Goal: Task Accomplishment & Management: Complete application form

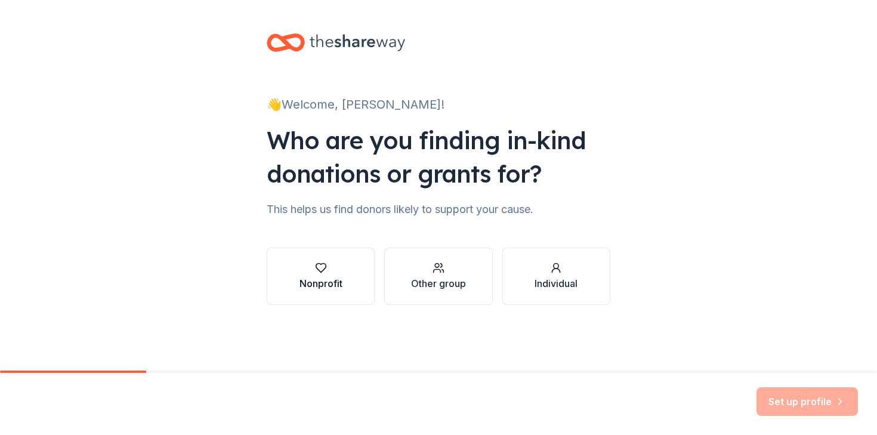
click at [331, 271] on div "button" at bounding box center [321, 268] width 43 height 12
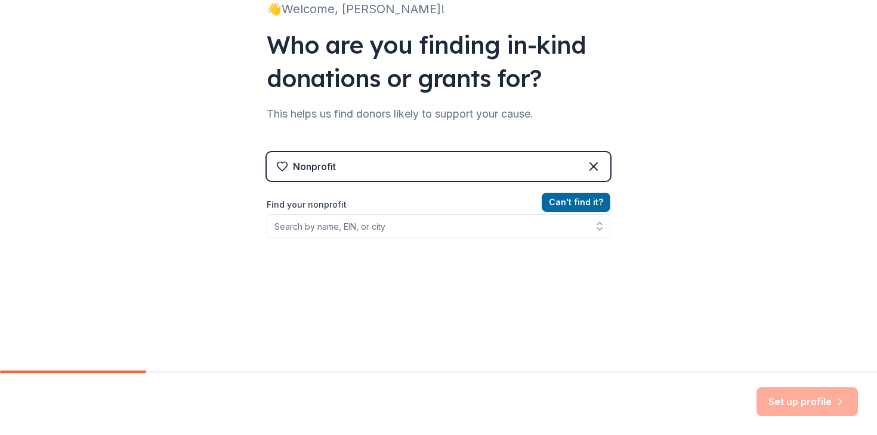
scroll to position [138, 0]
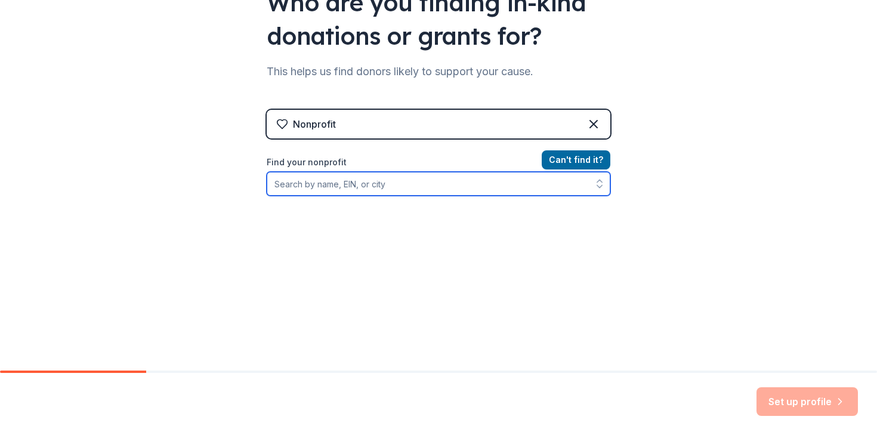
click at [351, 187] on input "Find your nonprofit" at bounding box center [439, 184] width 344 height 24
click at [492, 186] on input "better days integrated programs" at bounding box center [439, 184] width 344 height 24
drag, startPoint x: 411, startPoint y: 191, endPoint x: 282, endPoint y: 181, distance: 128.7
click at [282, 181] on input "better days integrated program" at bounding box center [439, 184] width 344 height 24
type input "b"
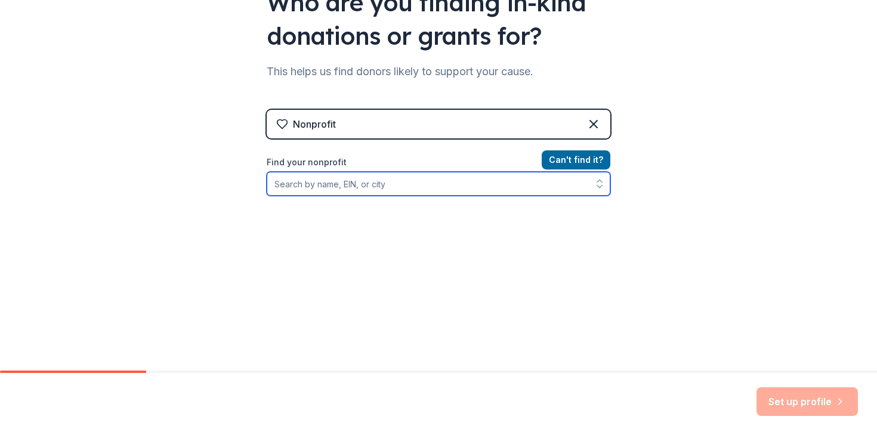
scroll to position [121, 0]
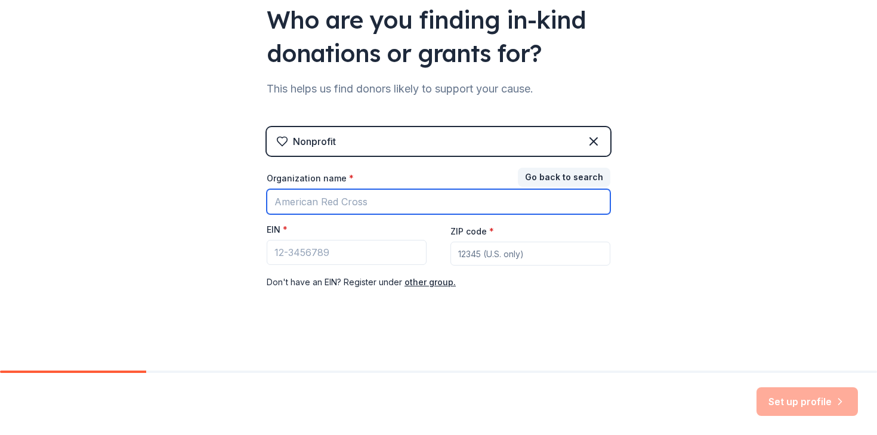
click at [347, 202] on input "Organization name *" at bounding box center [439, 201] width 344 height 25
type input "Better Days Integrated Programs"
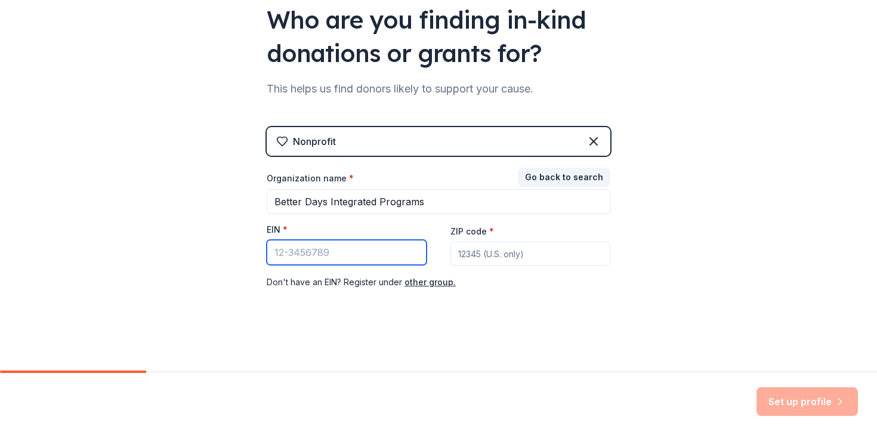
click at [356, 259] on input "EIN *" at bounding box center [347, 252] width 160 height 25
paste input "93-3275829"
type input "93-3275829"
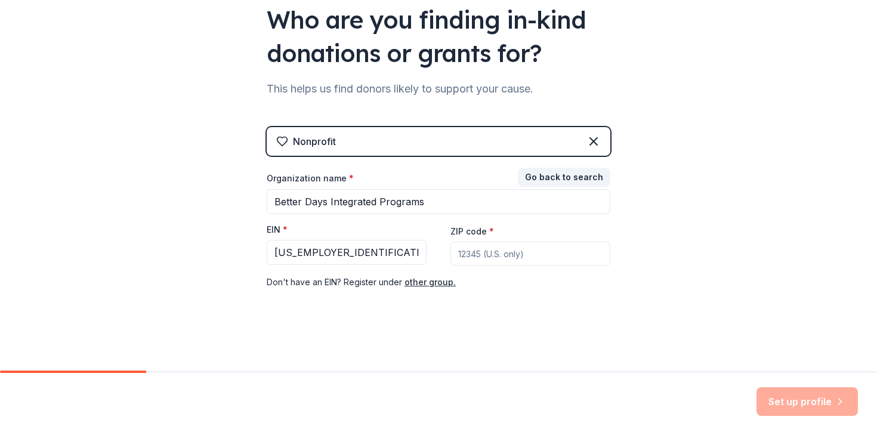
click at [519, 248] on input "ZIP code *" at bounding box center [531, 254] width 160 height 24
type input "90746"
click at [790, 398] on button "Set up profile" at bounding box center [807, 401] width 101 height 29
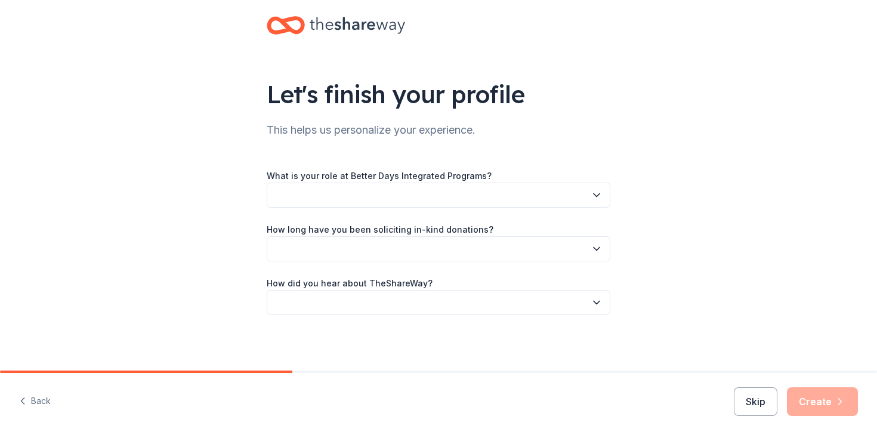
scroll to position [20, 0]
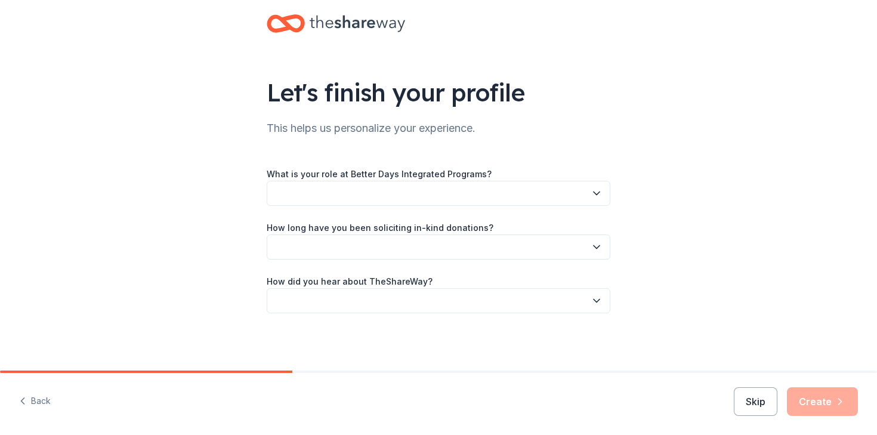
click at [606, 191] on button "button" at bounding box center [439, 193] width 344 height 25
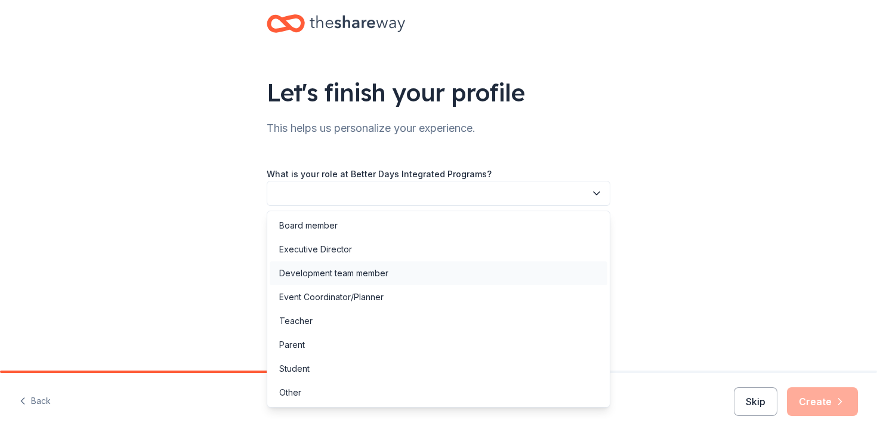
click at [324, 281] on div "Development team member" at bounding box center [439, 273] width 338 height 24
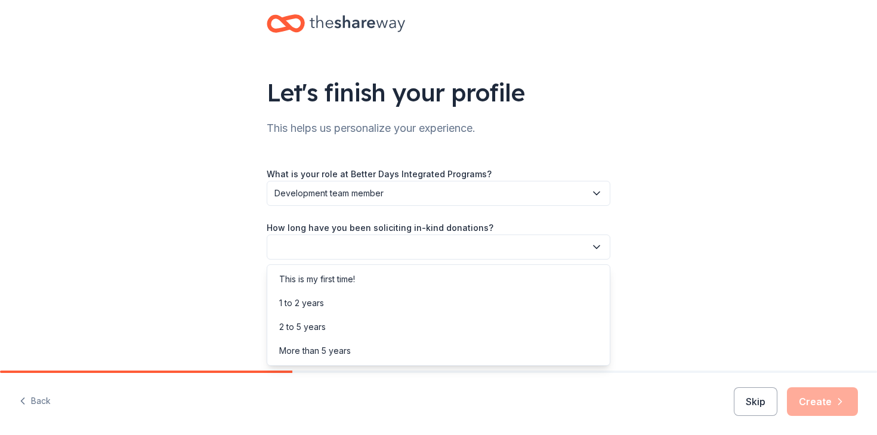
click at [329, 245] on button "button" at bounding box center [439, 247] width 344 height 25
click at [324, 276] on div "This is my first time!" at bounding box center [317, 279] width 76 height 14
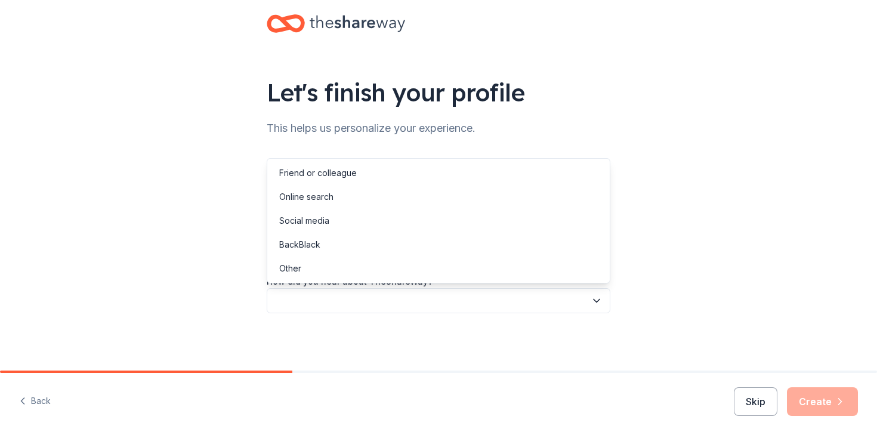
click at [327, 297] on button "button" at bounding box center [439, 300] width 344 height 25
click at [329, 195] on div "Online search" at bounding box center [306, 197] width 54 height 14
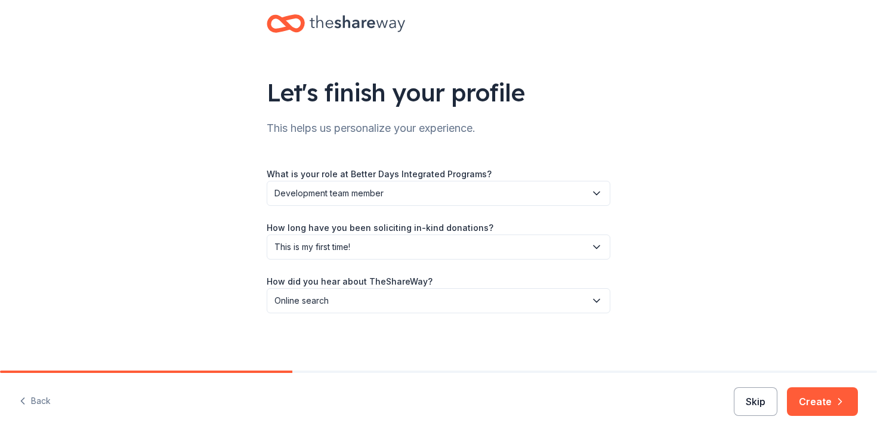
click at [763, 398] on button "Skip" at bounding box center [756, 401] width 44 height 29
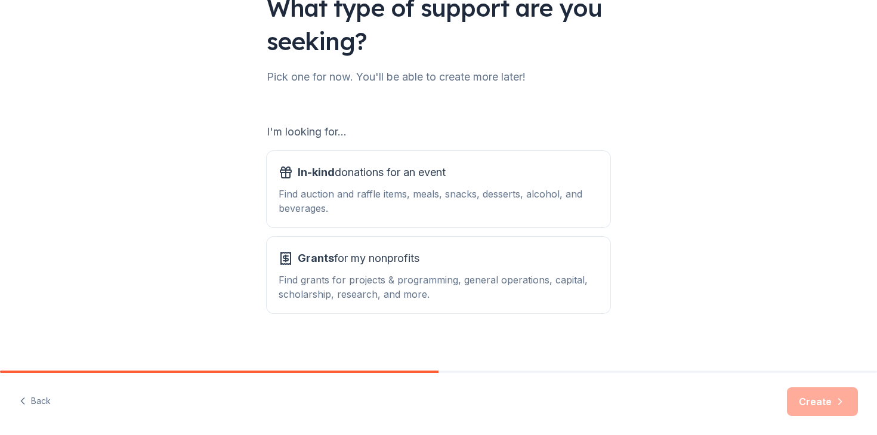
scroll to position [112, 0]
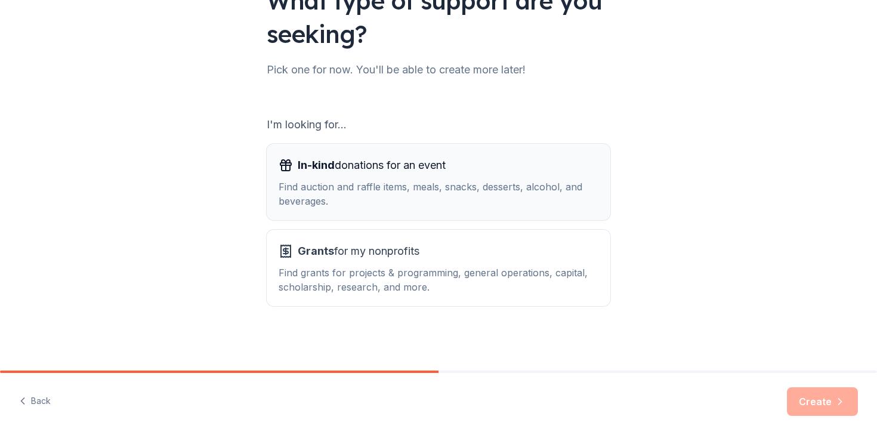
click at [517, 209] on button "In-kind donations for an event Find auction and raffle items, meals, snacks, de…" at bounding box center [439, 182] width 344 height 76
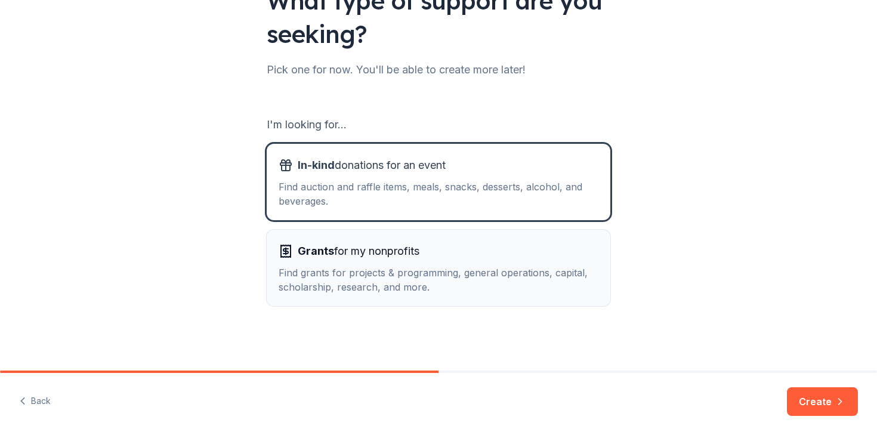
click at [516, 252] on div "Grants for my nonprofits" at bounding box center [439, 251] width 320 height 19
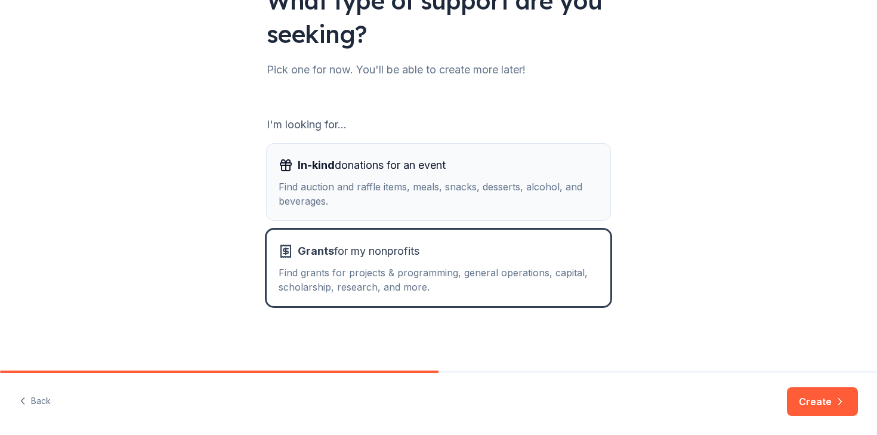
click at [525, 187] on div "Find auction and raffle items, meals, snacks, desserts, alcohol, and beverages." at bounding box center [439, 194] width 320 height 29
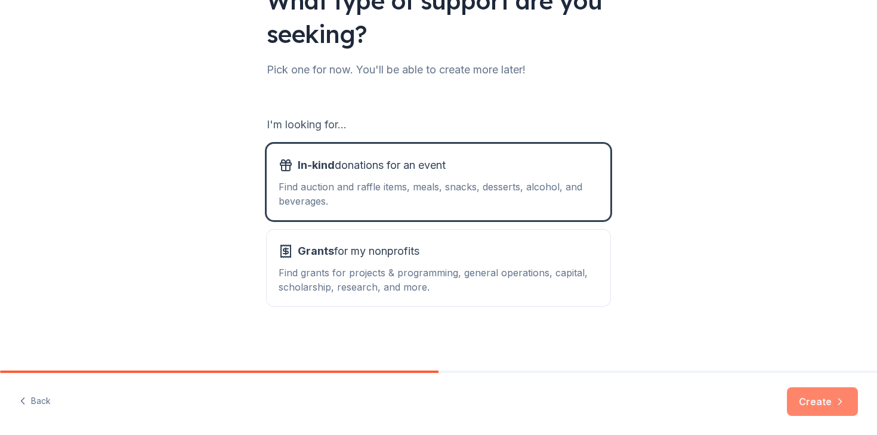
click at [809, 400] on button "Create" at bounding box center [822, 401] width 71 height 29
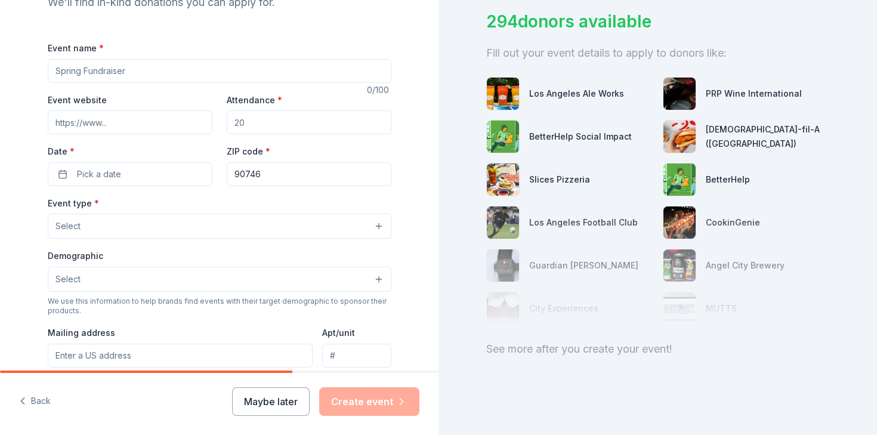
scroll to position [98, 0]
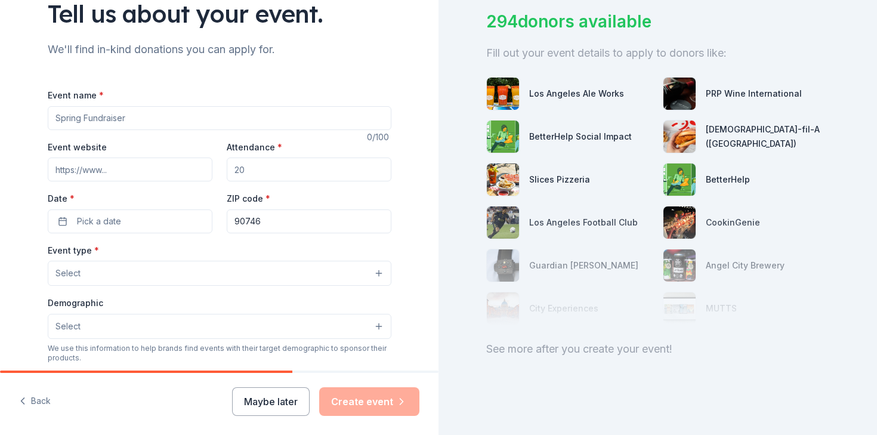
click at [157, 119] on input "Event name *" at bounding box center [220, 118] width 344 height 24
type input "I"
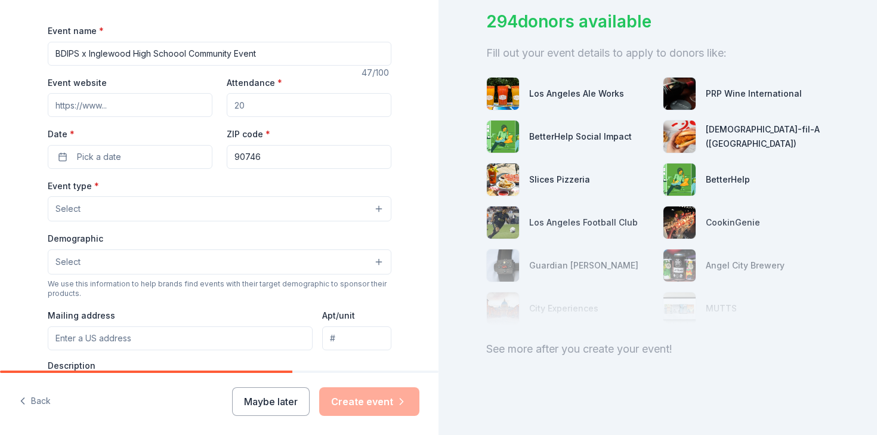
scroll to position [161, 0]
type input "BDIPS x Inglewood High School Football Team Harvest Fest"
click at [144, 110] on input "Event website" at bounding box center [130, 107] width 165 height 24
type input "www.bdips.org"
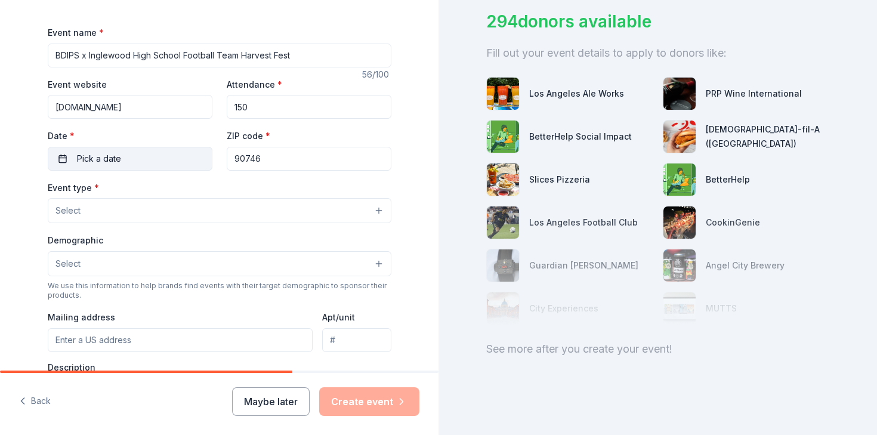
type input "150"
click at [90, 161] on span "Pick a date" at bounding box center [99, 159] width 44 height 14
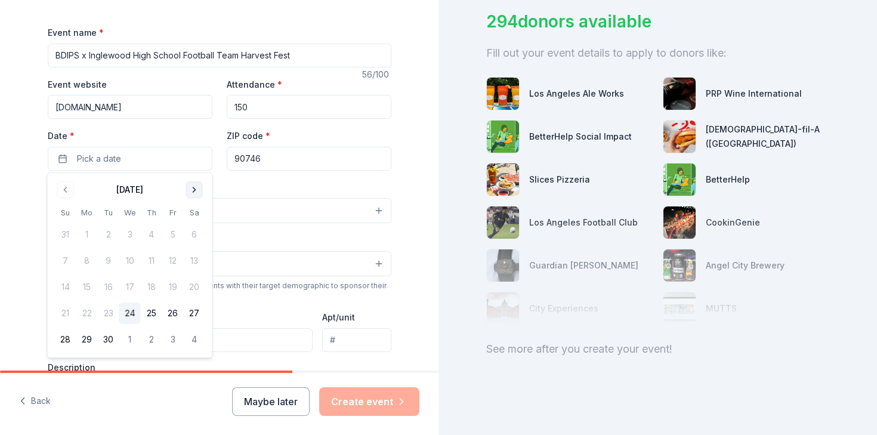
click at [194, 192] on button "Go to next month" at bounding box center [194, 189] width 17 height 17
click at [172, 341] on button "31" at bounding box center [172, 339] width 21 height 21
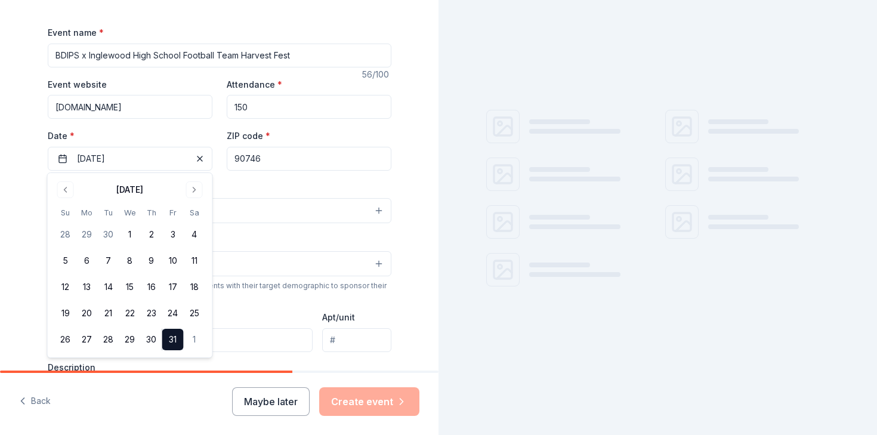
click at [277, 161] on input "90746" at bounding box center [309, 159] width 165 height 24
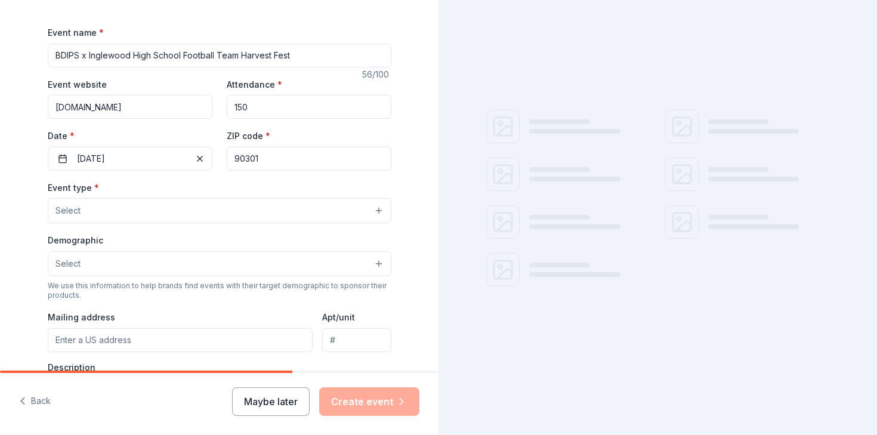
type input "90301"
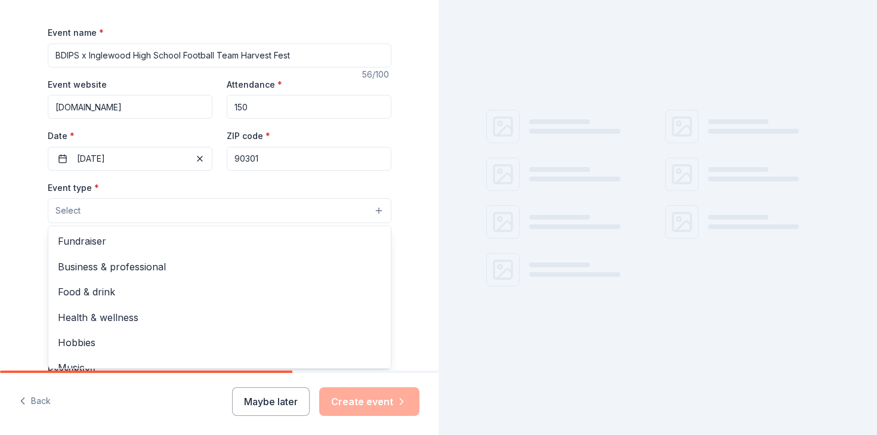
click at [334, 210] on button "Select" at bounding box center [220, 210] width 344 height 25
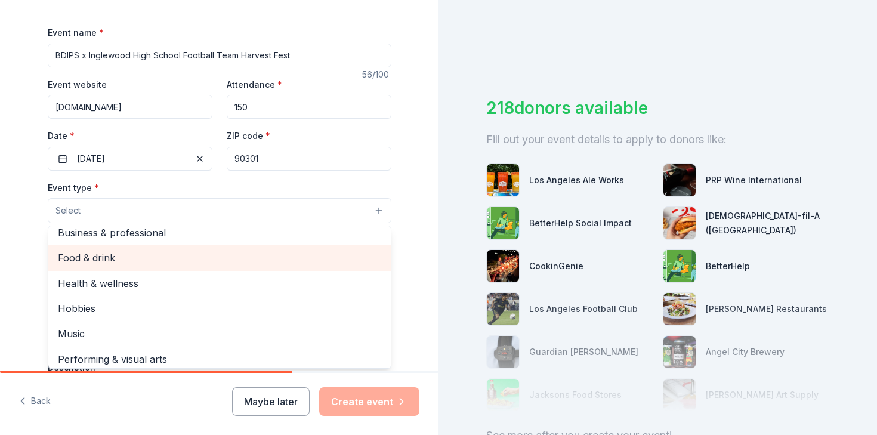
scroll to position [40, 0]
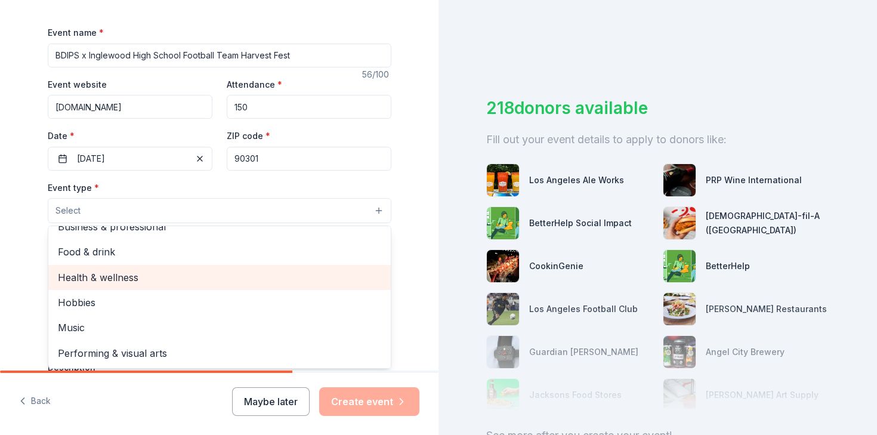
click at [271, 276] on span "Health & wellness" at bounding box center [220, 278] width 324 height 16
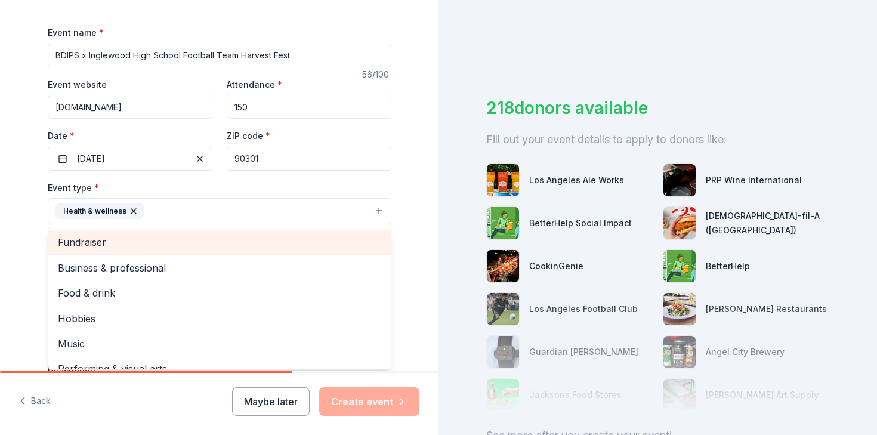
click at [208, 249] on span "Fundraiser" at bounding box center [220, 243] width 324 height 16
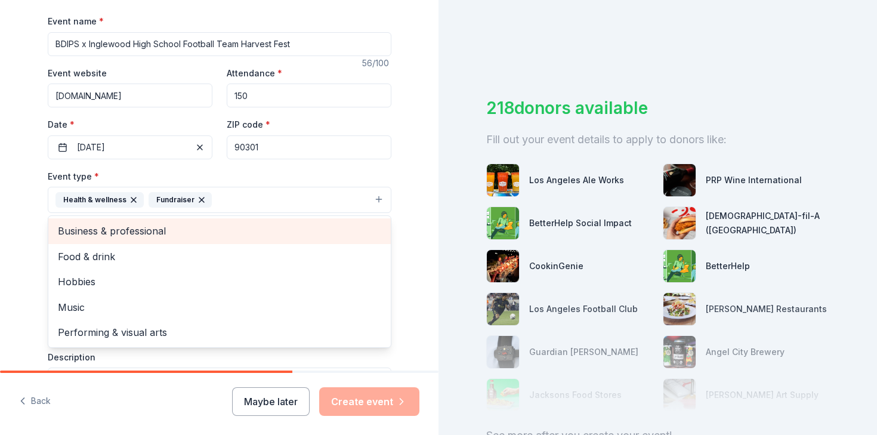
scroll to position [181, 0]
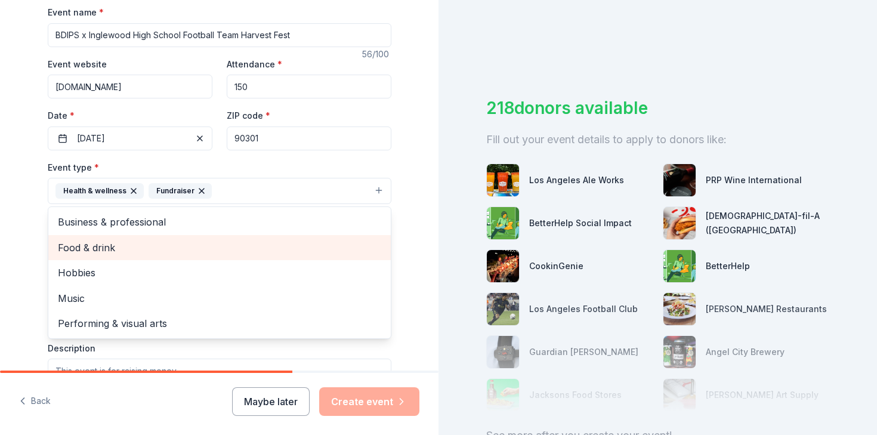
click at [208, 251] on span "Food & drink" at bounding box center [220, 248] width 324 height 16
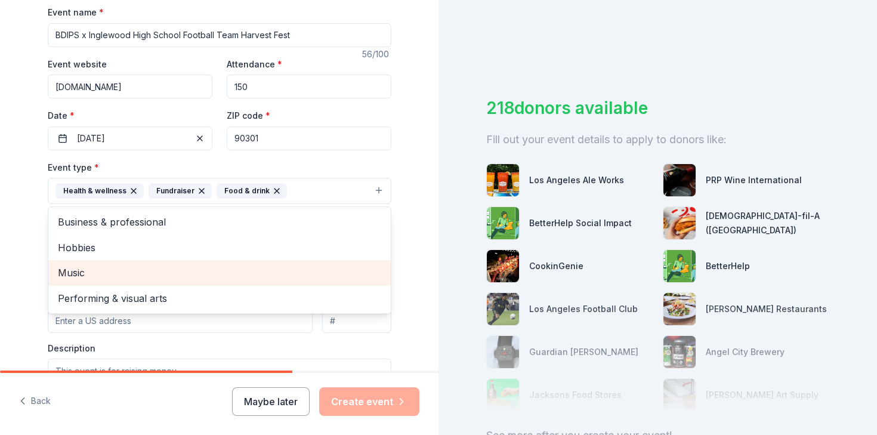
click at [197, 276] on span "Music" at bounding box center [220, 273] width 324 height 16
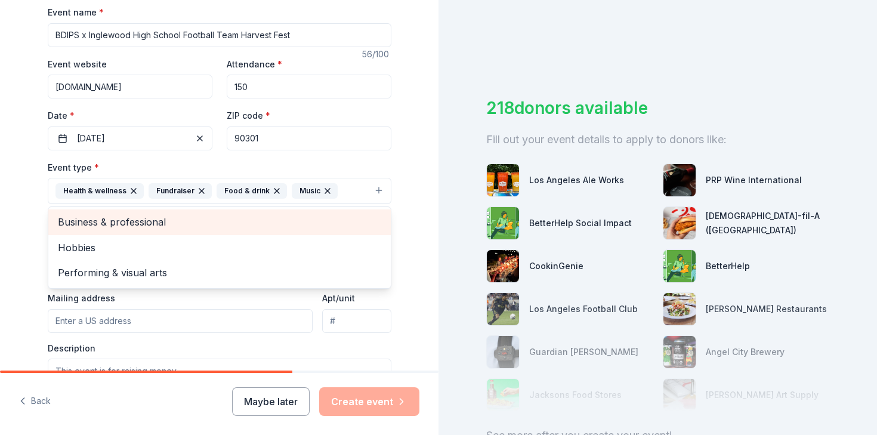
click at [171, 222] on span "Business & professional" at bounding box center [220, 222] width 324 height 16
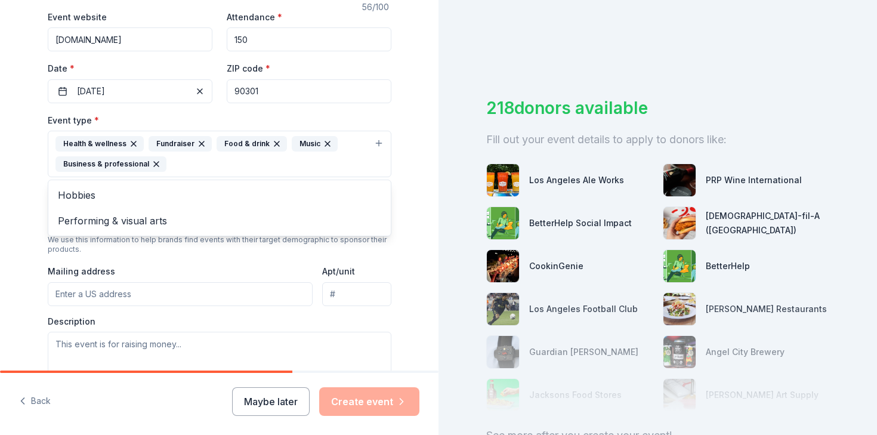
scroll to position [229, 0]
click at [158, 254] on div "Event type * Health & wellness Fundraiser Food & drink Music Business & profess…" at bounding box center [220, 248] width 344 height 273
click at [147, 222] on button "Select" at bounding box center [220, 217] width 344 height 25
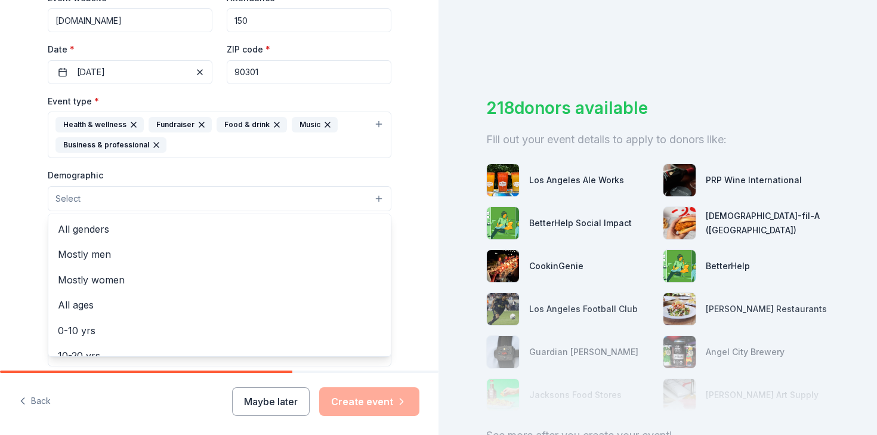
scroll to position [257, 0]
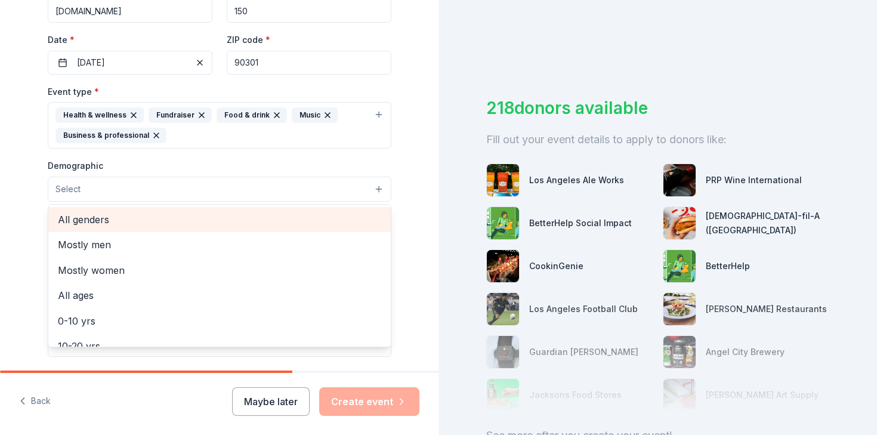
click at [147, 221] on span "All genders" at bounding box center [220, 220] width 324 height 16
click at [138, 210] on div "All ages" at bounding box center [219, 218] width 343 height 25
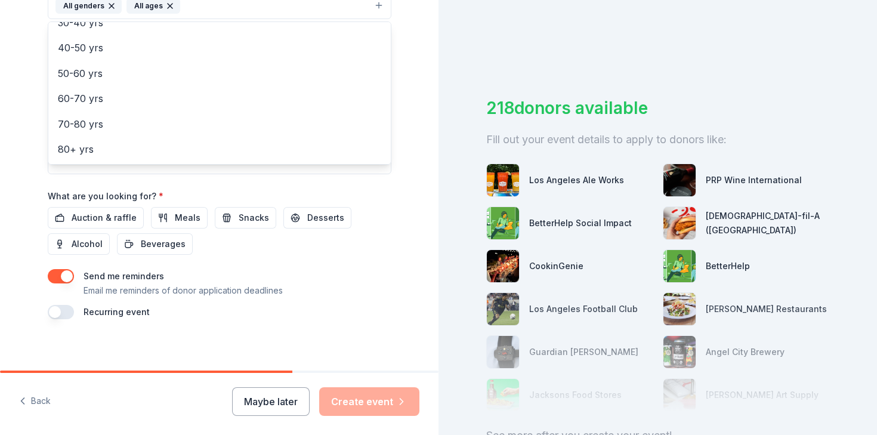
scroll to position [445, 0]
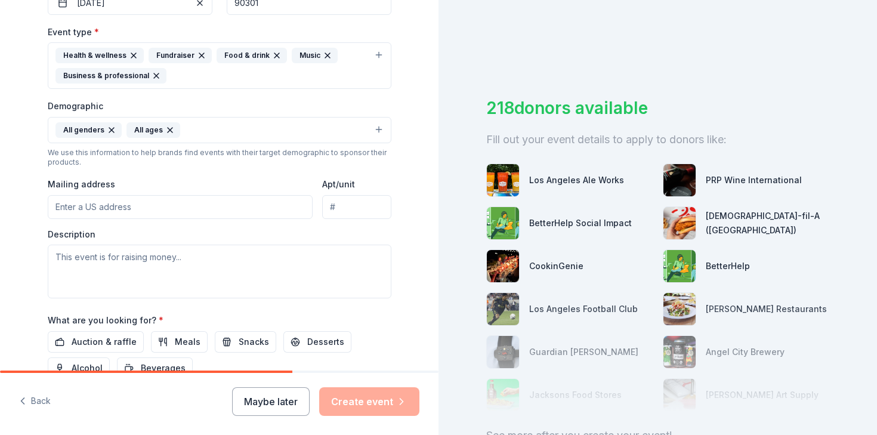
scroll to position [305, 0]
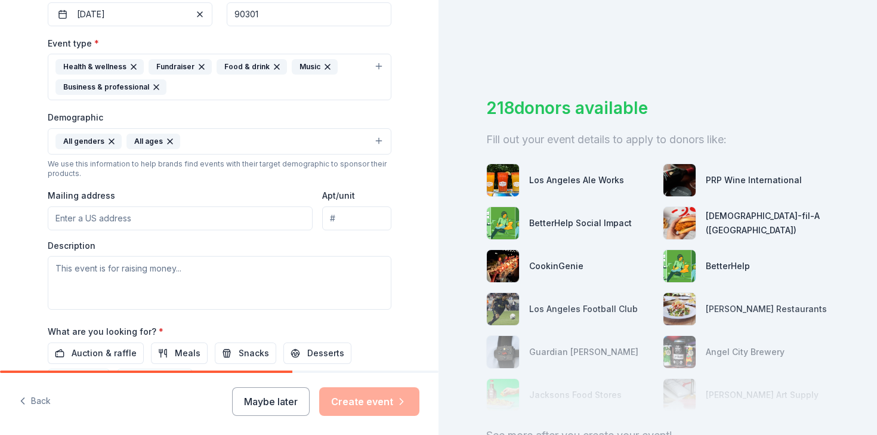
click at [174, 224] on input "Mailing address" at bounding box center [181, 219] width 266 height 24
paste input "500 E. Carson Plaza Drive Suite 224 Carson CA 90746"
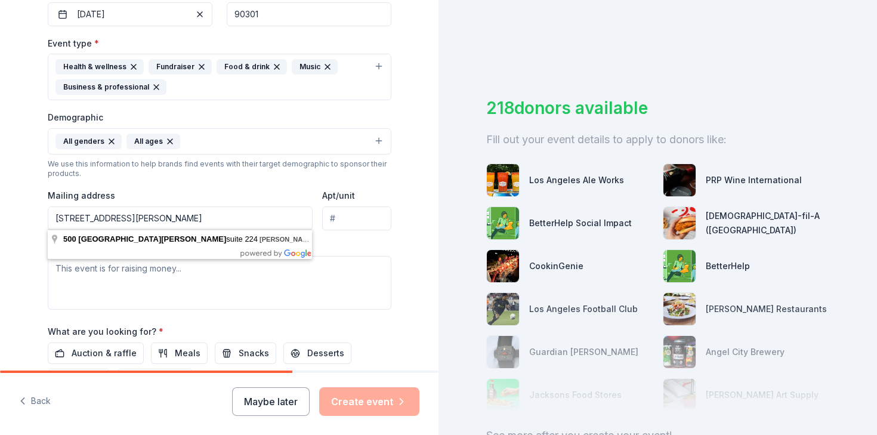
type input "500 E. Carson Plaza Drive Suite 224 Carson CA 90746"
click at [354, 221] on input "Apt/unit" at bounding box center [356, 219] width 69 height 24
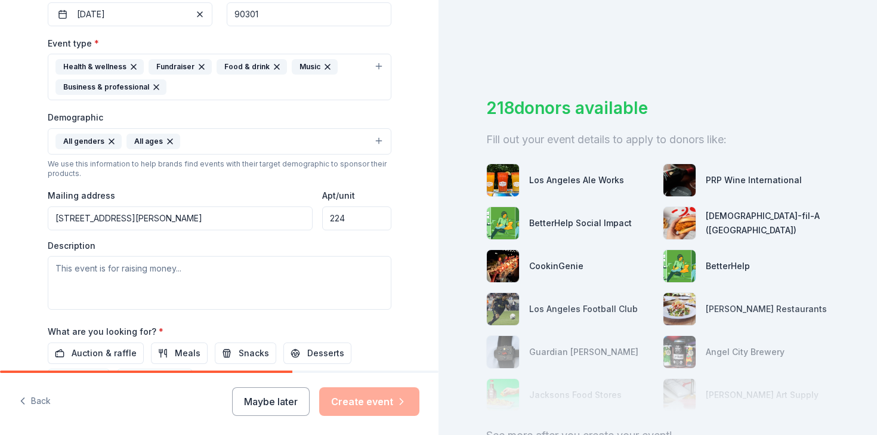
type input "224"
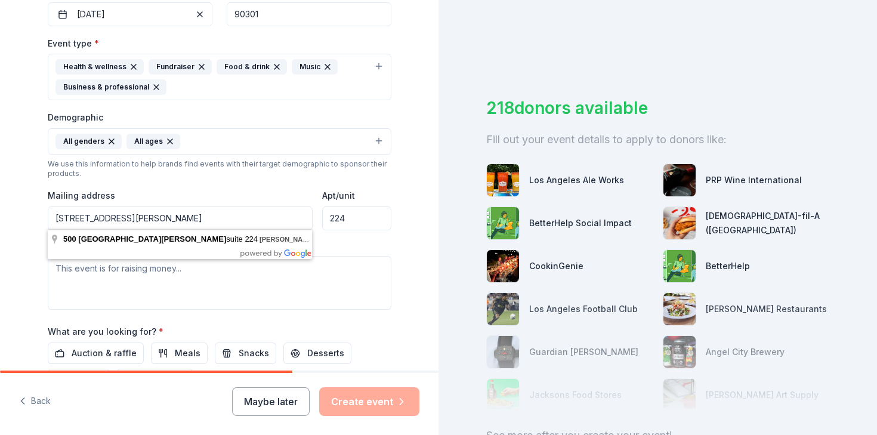
click at [252, 226] on input "500 E. Carson Plaza Drive Suite 224 Carson CA 90746" at bounding box center [181, 219] width 266 height 24
click at [198, 217] on input "500 E. Carson Plaza Drive Suite 224 Carson CA 90746" at bounding box center [181, 219] width 266 height 24
drag, startPoint x: 201, startPoint y: 220, endPoint x: 172, endPoint y: 215, distance: 29.0
click at [172, 215] on input "500 E. Carson Plaza Drive Suite 224 Carson CA 90746" at bounding box center [181, 219] width 266 height 24
type input "500 E. Carson Plaza Drive Carson CA 90746"
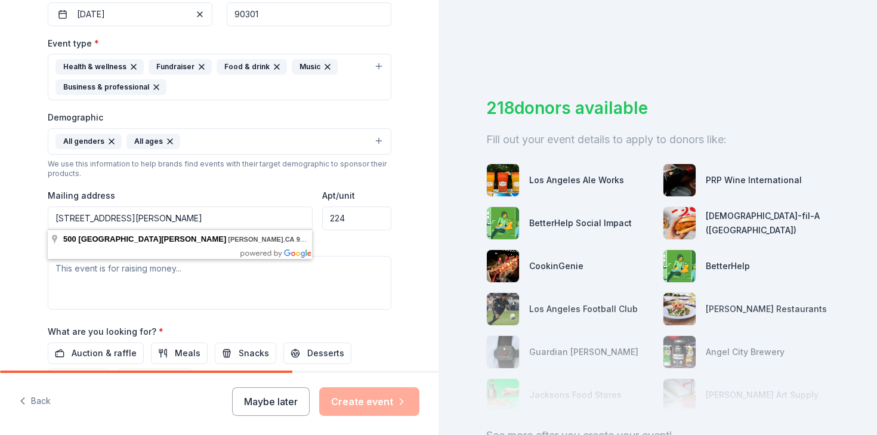
click at [363, 241] on div "Description" at bounding box center [220, 275] width 344 height 70
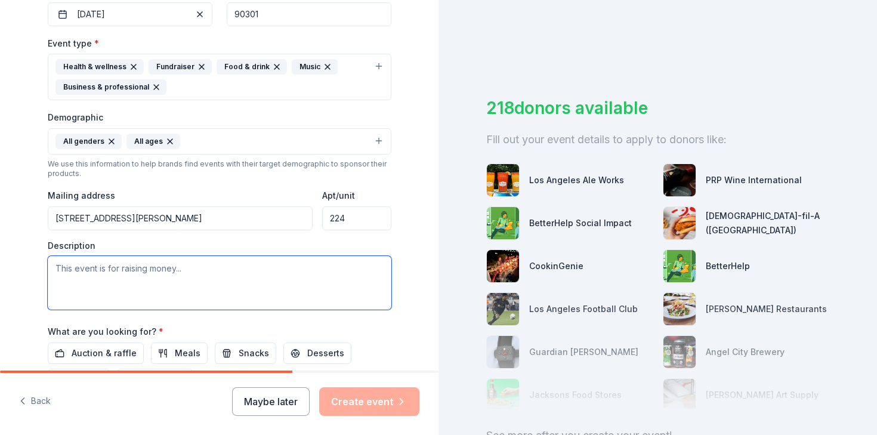
click at [260, 294] on textarea at bounding box center [220, 283] width 344 height 54
paste textarea "Better Days Integrated Programs is excited to announce a new partnership with t…"
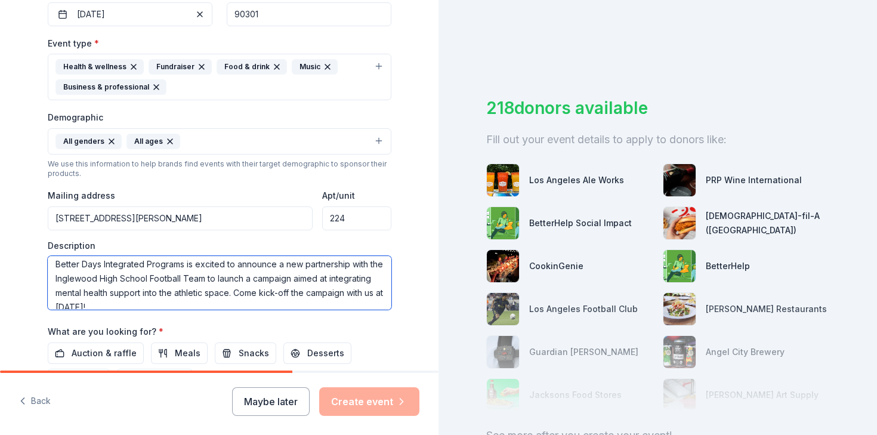
scroll to position [6, 0]
click at [215, 276] on textarea "Better Days Integrated Programs is excited to announce a new partnership with t…" at bounding box center [220, 283] width 344 height 54
drag, startPoint x: 301, startPoint y: 262, endPoint x: 226, endPoint y: 261, distance: 74.6
click at [226, 261] on textarea "Better Days Integrated Programs is excited to announce a new partnership with t…" at bounding box center [220, 283] width 344 height 54
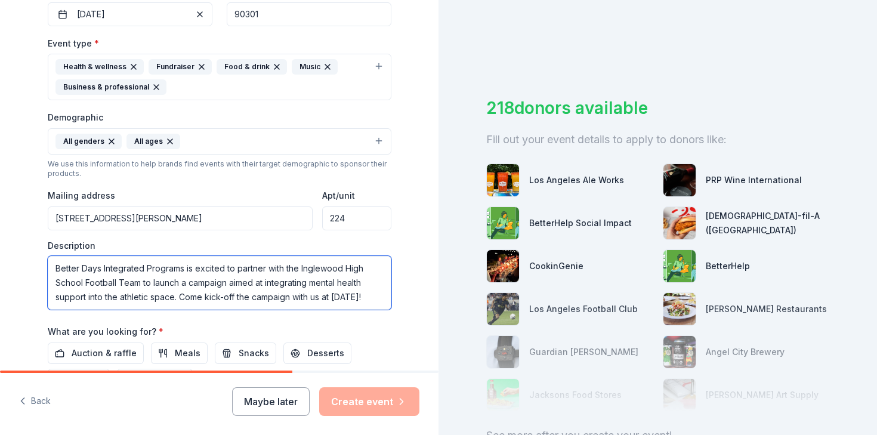
scroll to position [16, 0]
click at [337, 281] on textarea "Better Days Integrated Programs is excited to partner with the Inglewood High S…" at bounding box center [220, 283] width 344 height 54
click at [265, 289] on textarea "Better Days Integrated Programs is excited to partner with the Inglewood High S…" at bounding box center [220, 283] width 344 height 54
click at [260, 295] on textarea "Better Days Integrated Programs is excited to partner with the Inglewood High S…" at bounding box center [220, 283] width 344 height 54
click at [239, 298] on textarea "Better Days Integrated Programs is excited to partner with the Inglewood High S…" at bounding box center [220, 283] width 344 height 54
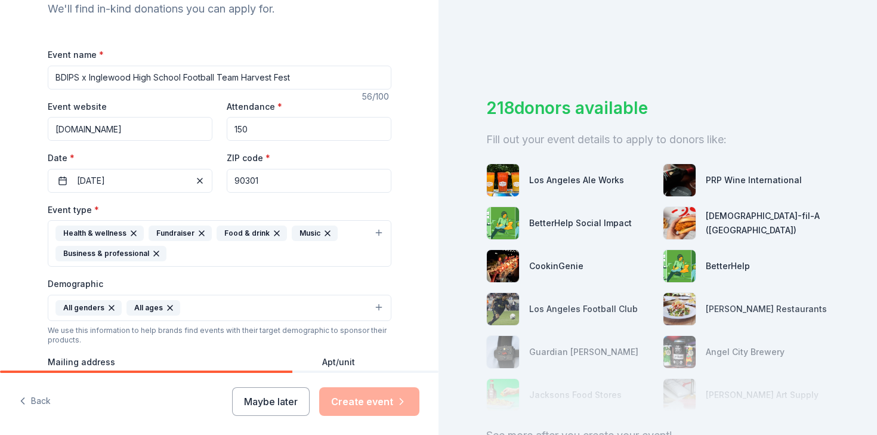
scroll to position [138, 0]
type textarea "Better Days Integrated Programs is excited to partner with the Inglewood High S…"
click at [315, 73] on input "BDIPS x Inglewood High School Football Team Harvest Fest" at bounding box center [220, 78] width 344 height 24
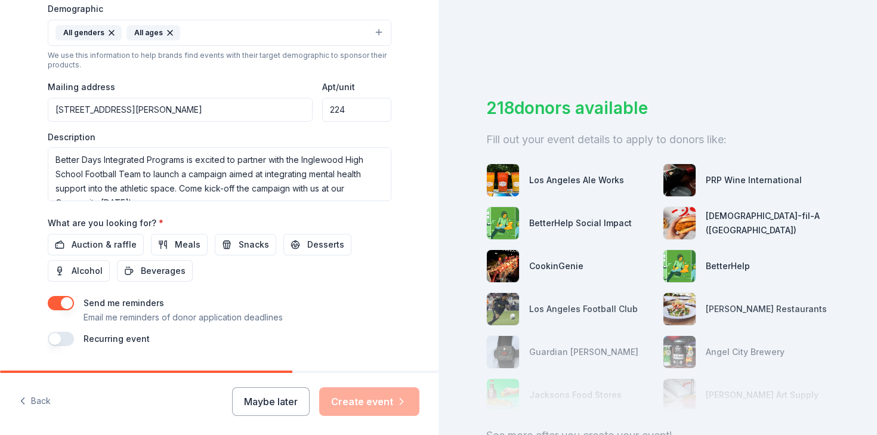
scroll to position [445, 0]
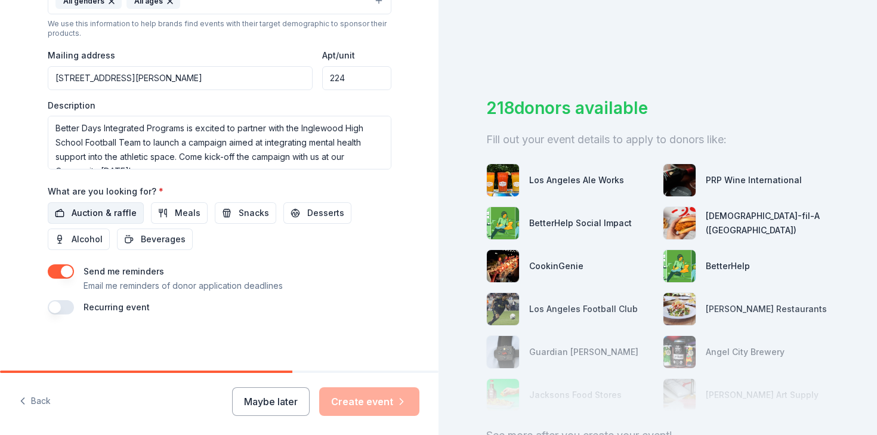
type input "BDIPS x Inglewood High School Football Team [DATE]"
click at [107, 212] on span "Auction & raffle" at bounding box center [104, 213] width 65 height 14
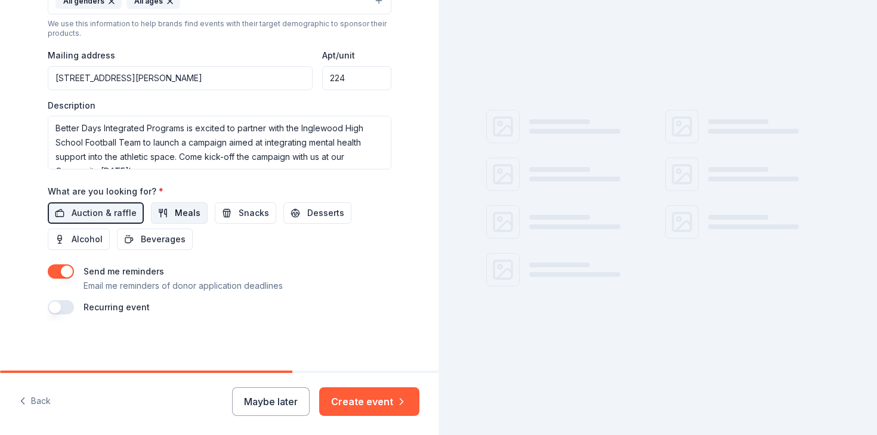
click at [169, 214] on button "Meals" at bounding box center [179, 212] width 57 height 21
click at [248, 207] on span "Snacks" at bounding box center [254, 213] width 30 height 14
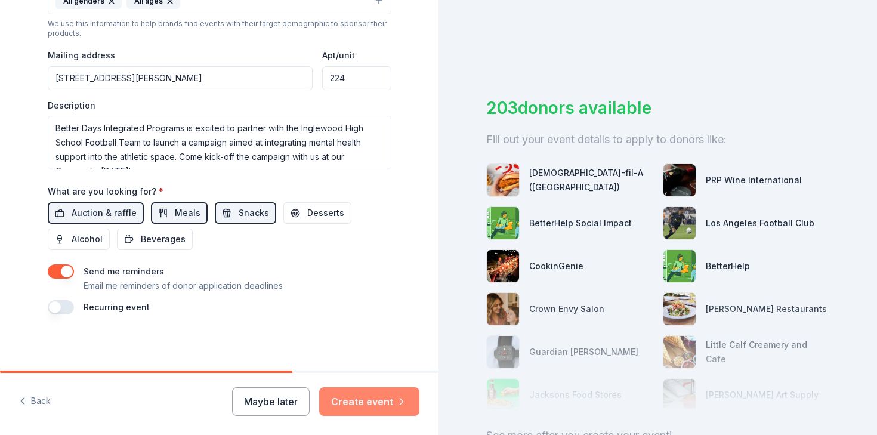
click at [371, 396] on button "Create event" at bounding box center [369, 401] width 100 height 29
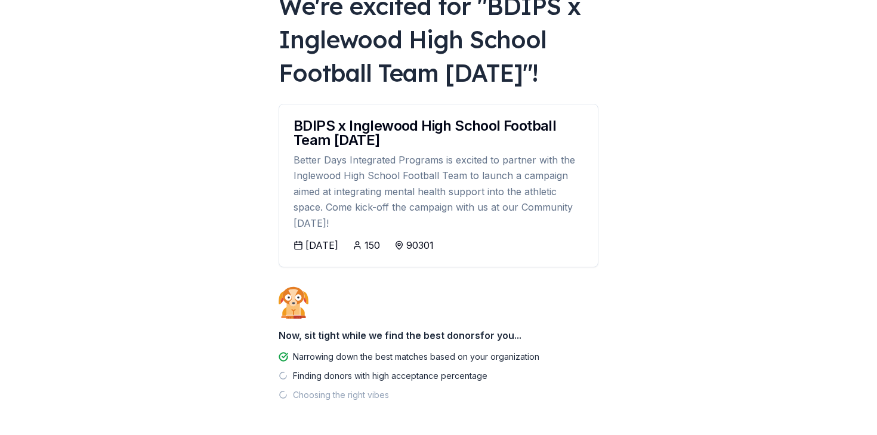
scroll to position [167, 0]
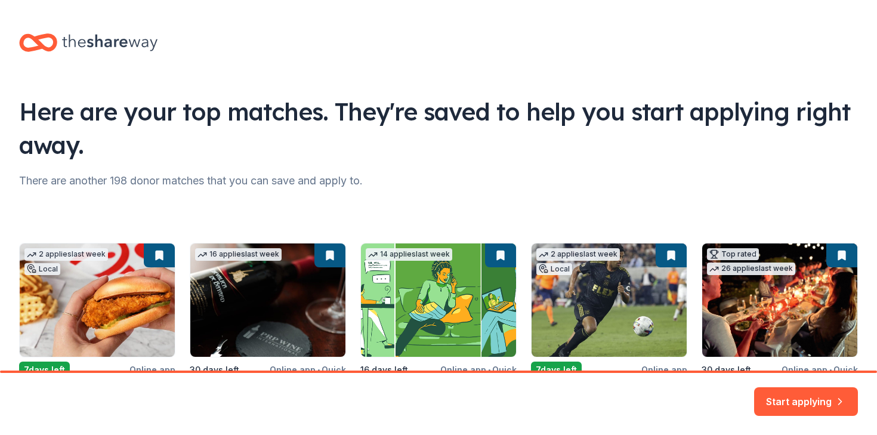
scroll to position [132, 0]
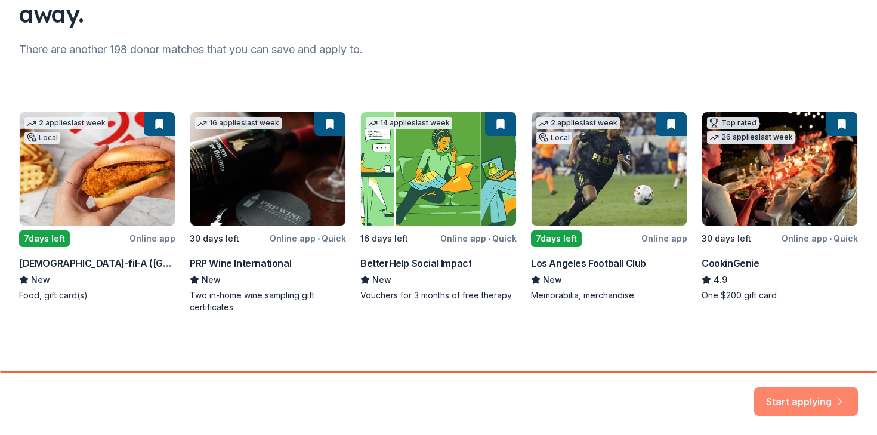
click at [773, 391] on button "Start applying" at bounding box center [806, 394] width 104 height 29
click at [795, 401] on div "Start applying" at bounding box center [806, 401] width 104 height 29
click at [780, 386] on div "Start applying" at bounding box center [438, 404] width 877 height 62
click at [653, 225] on div "2 applies last week Local 7 days left Online app Chick-fil-A (Los Angeles) New …" at bounding box center [438, 213] width 839 height 202
click at [640, 150] on div "2 applies last week Local 7 days left Online app Chick-fil-A (Los Angeles) New …" at bounding box center [438, 213] width 839 height 202
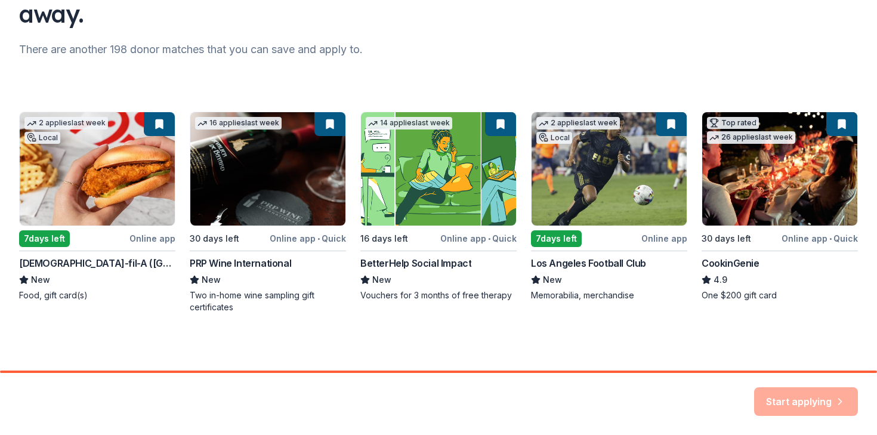
click at [553, 130] on div "2 applies last week Local 7 days left Online app Chick-fil-A (Los Angeles) New …" at bounding box center [438, 213] width 839 height 202
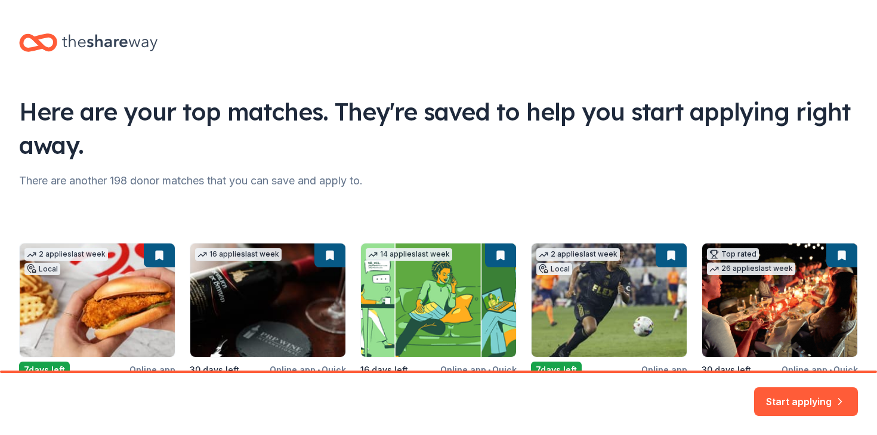
click at [577, 295] on div "2 applies last week Local 7 days left Online app [DEMOGRAPHIC_DATA]-fil-A ([GEO…" at bounding box center [438, 344] width 839 height 202
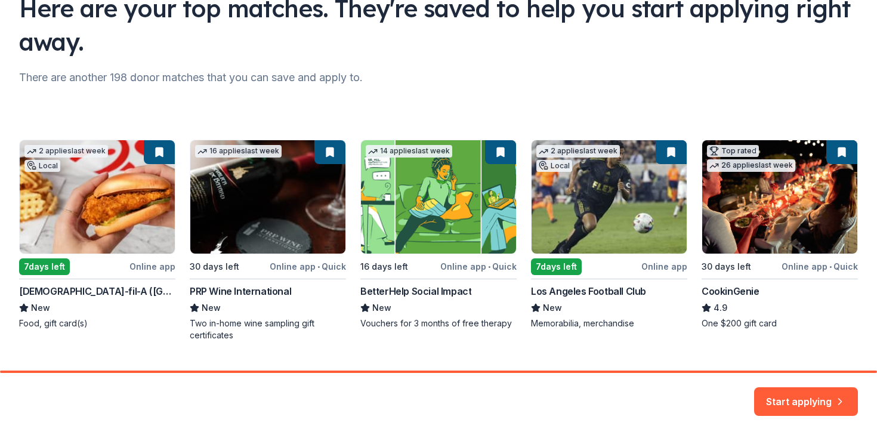
scroll to position [132, 0]
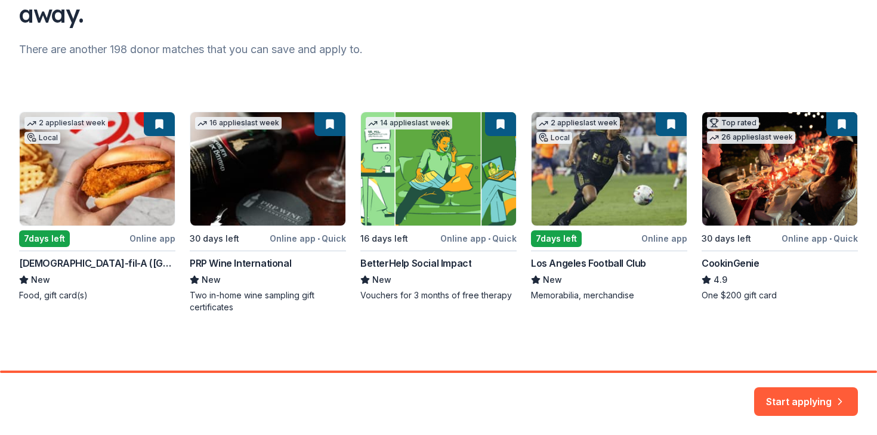
click at [563, 282] on div "2 applies last week Local 7 days left Online app [DEMOGRAPHIC_DATA]-fil-A ([GEO…" at bounding box center [438, 213] width 839 height 202
click at [547, 275] on div "2 applies last week Local 7 days left Online app [DEMOGRAPHIC_DATA]-fil-A ([GEO…" at bounding box center [438, 213] width 839 height 202
click at [848, 125] on div "2 applies last week Local 7 days left Online app [DEMOGRAPHIC_DATA]-fil-A ([GEO…" at bounding box center [438, 213] width 839 height 202
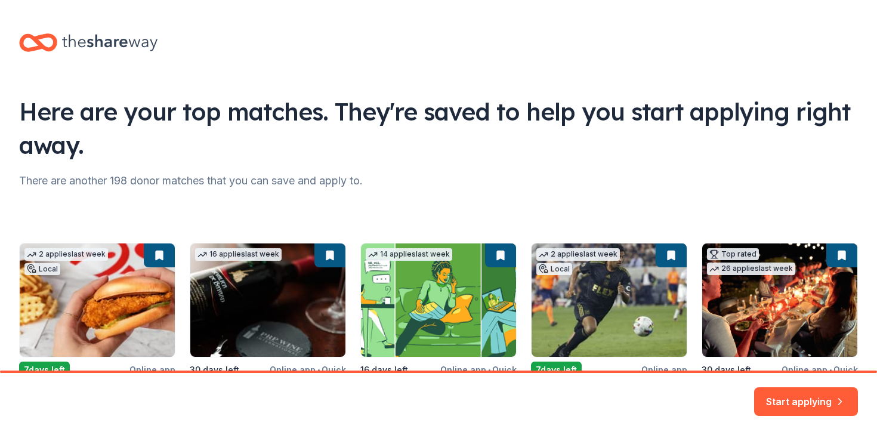
click at [749, 109] on div "Here are your top matches. They're saved to help you start applying right away." at bounding box center [438, 128] width 839 height 67
click at [749, 110] on div "Here are your top matches. They're saved to help you start applying right away." at bounding box center [438, 128] width 839 height 67
click at [359, 403] on div "Start applying" at bounding box center [438, 404] width 877 height 62
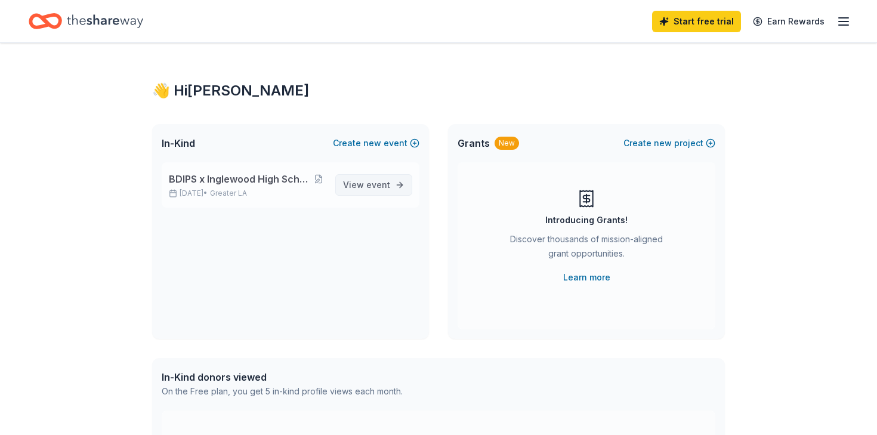
click at [382, 189] on span "event" at bounding box center [378, 185] width 24 height 10
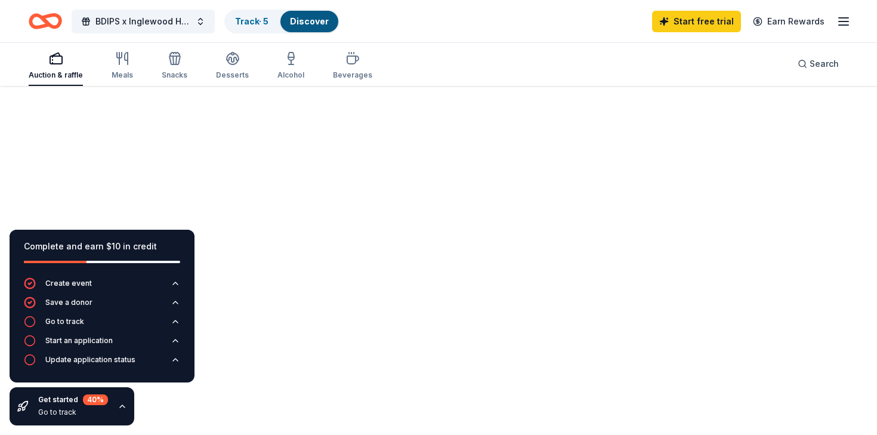
scroll to position [87, 0]
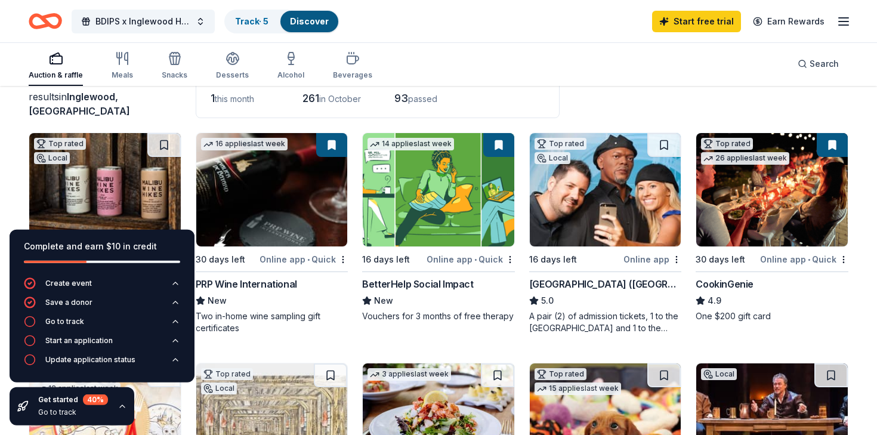
click at [123, 409] on icon "button" at bounding box center [123, 407] width 10 height 10
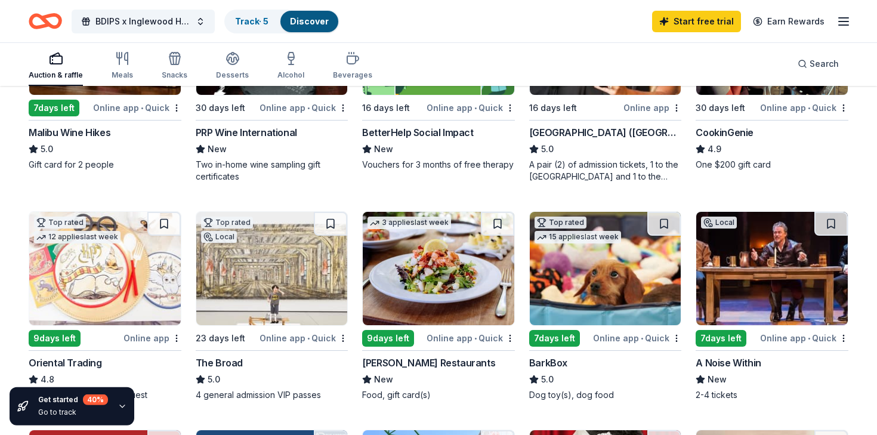
scroll to position [0, 0]
